Goal: Go to known website

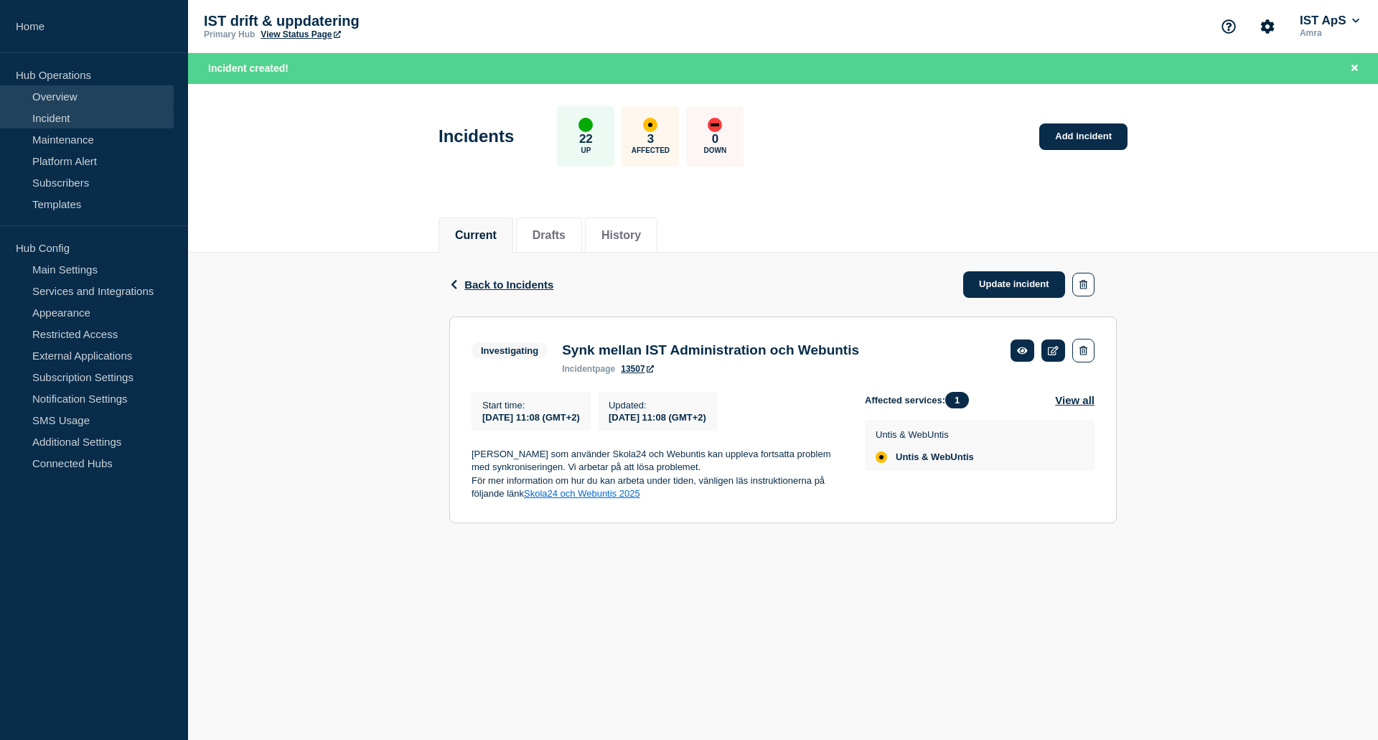
click at [55, 94] on link "Overview" at bounding box center [87, 96] width 174 height 22
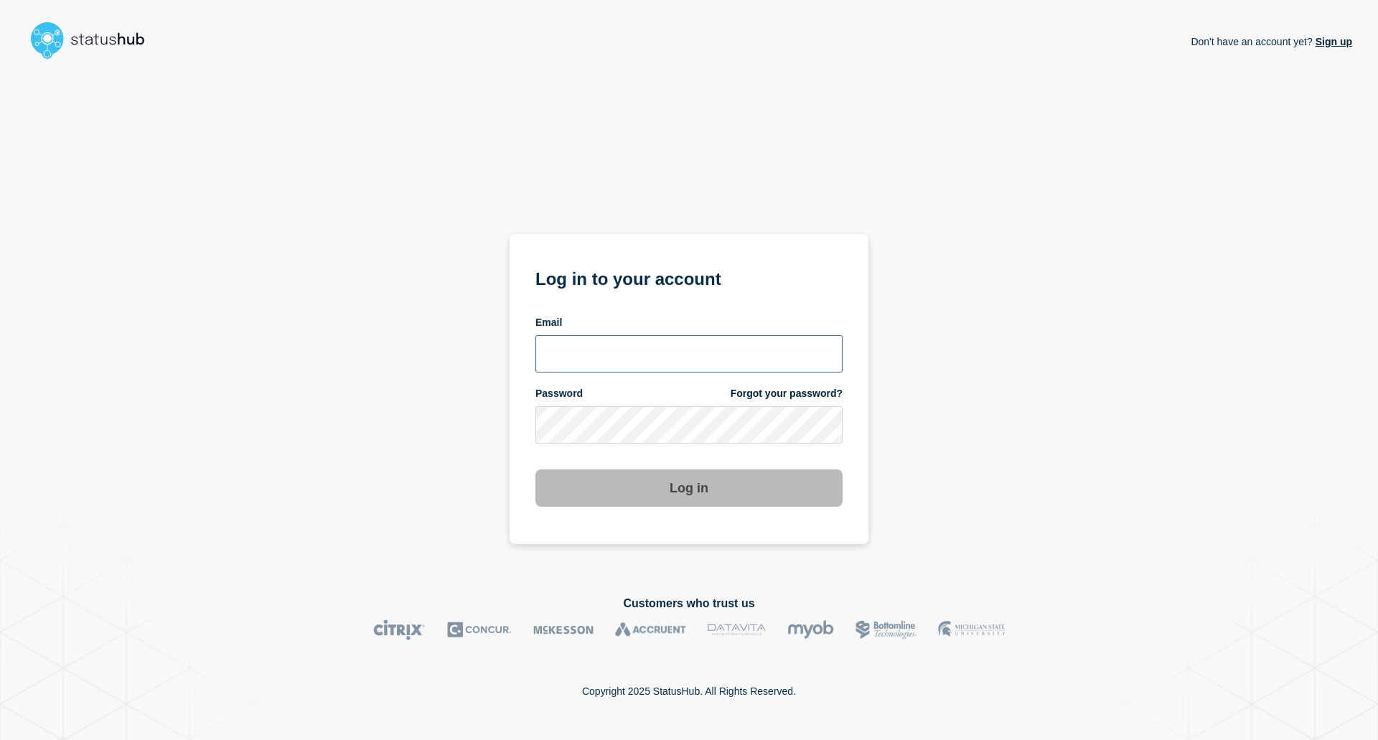
type input "[EMAIL_ADDRESS][DOMAIN_NAME]"
click at [698, 501] on button "Log in" at bounding box center [689, 487] width 307 height 37
